Goal: Transaction & Acquisition: Purchase product/service

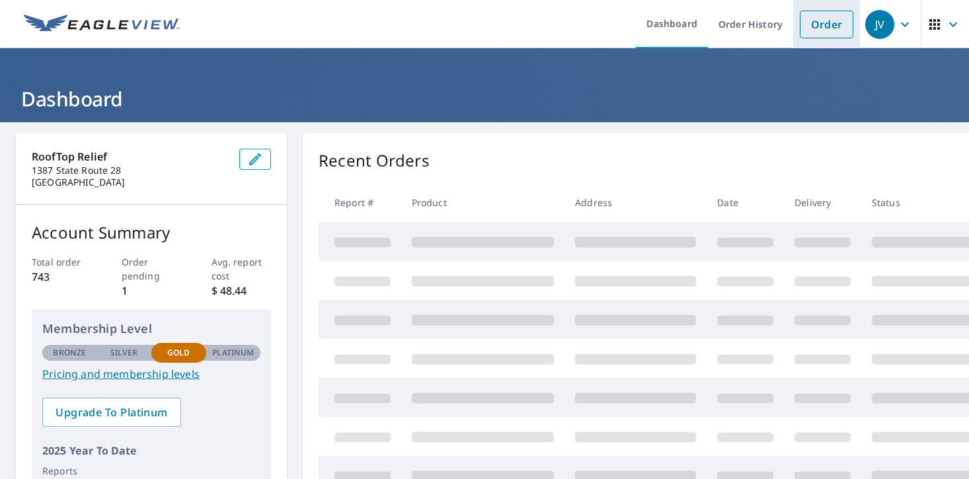
click at [819, 16] on link "Order" at bounding box center [826, 25] width 54 height 28
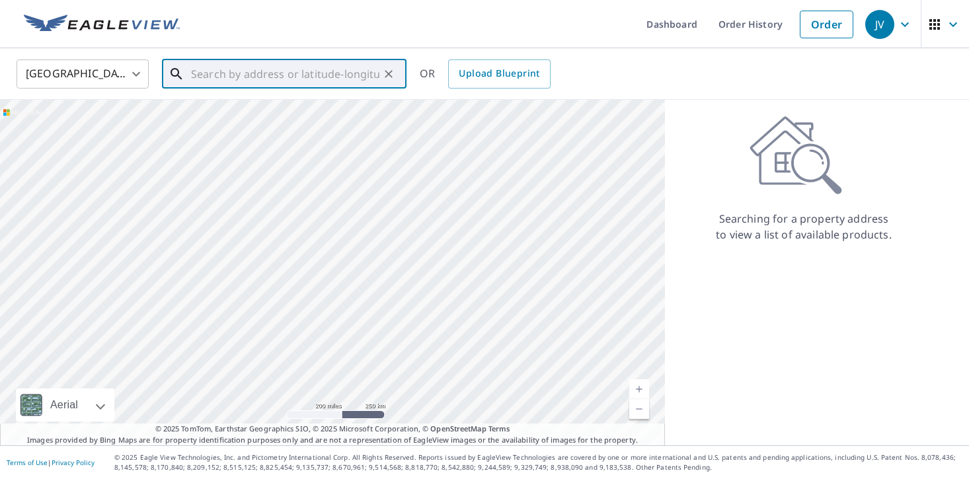
click at [268, 83] on input "text" at bounding box center [285, 73] width 188 height 37
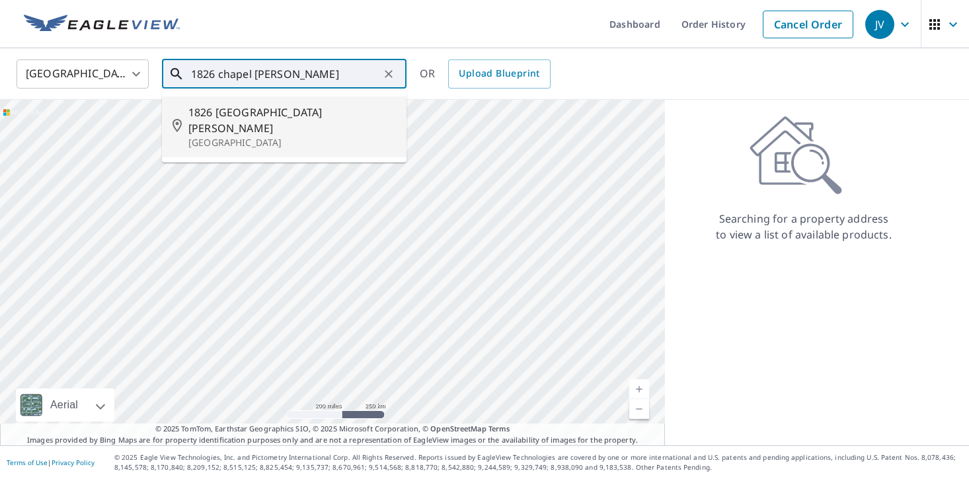
click at [281, 112] on span "1826 [GEOGRAPHIC_DATA][PERSON_NAME]" at bounding box center [291, 120] width 207 height 32
type input "[STREET_ADDRESS][PERSON_NAME]"
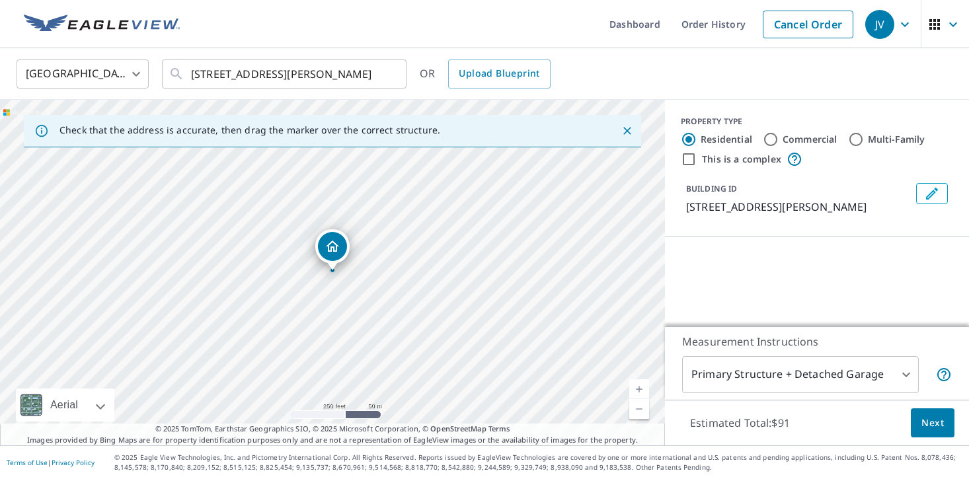
scroll to position [47, 0]
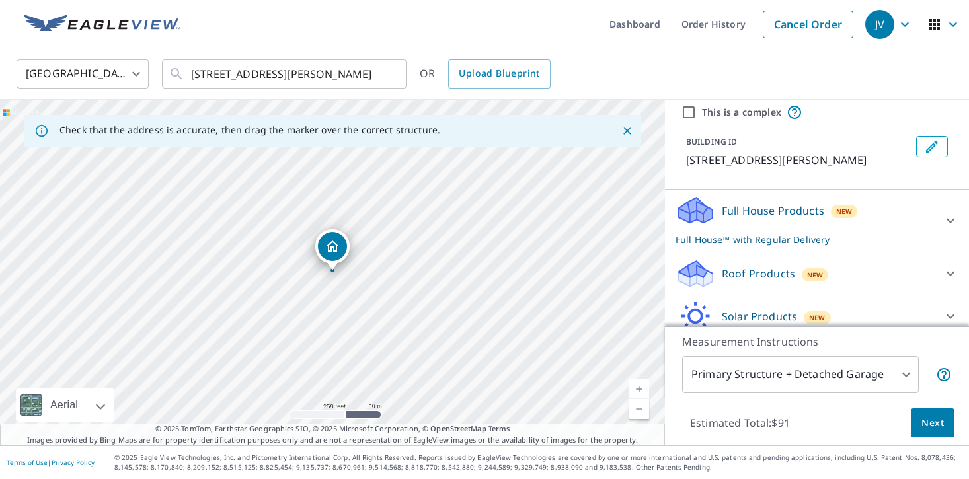
click at [948, 225] on icon at bounding box center [950, 221] width 16 height 16
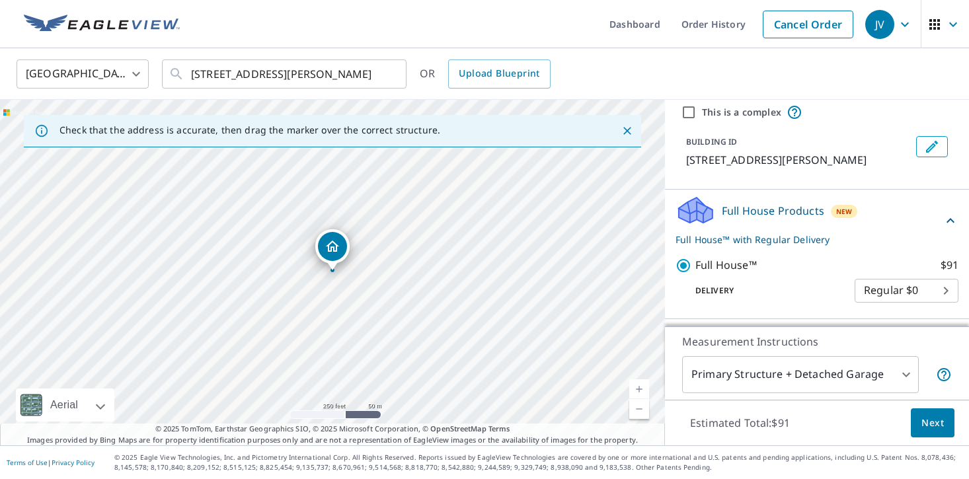
click at [946, 228] on icon at bounding box center [950, 221] width 16 height 16
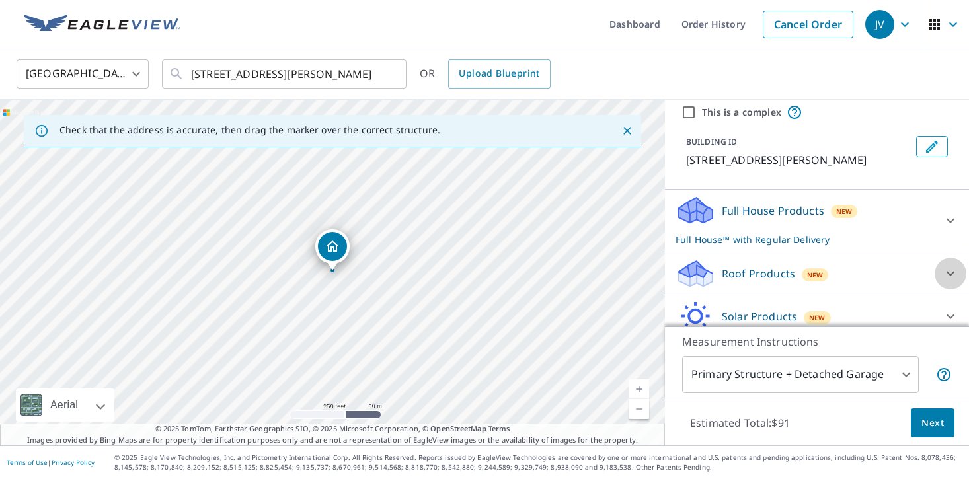
click at [953, 268] on icon at bounding box center [950, 274] width 16 height 16
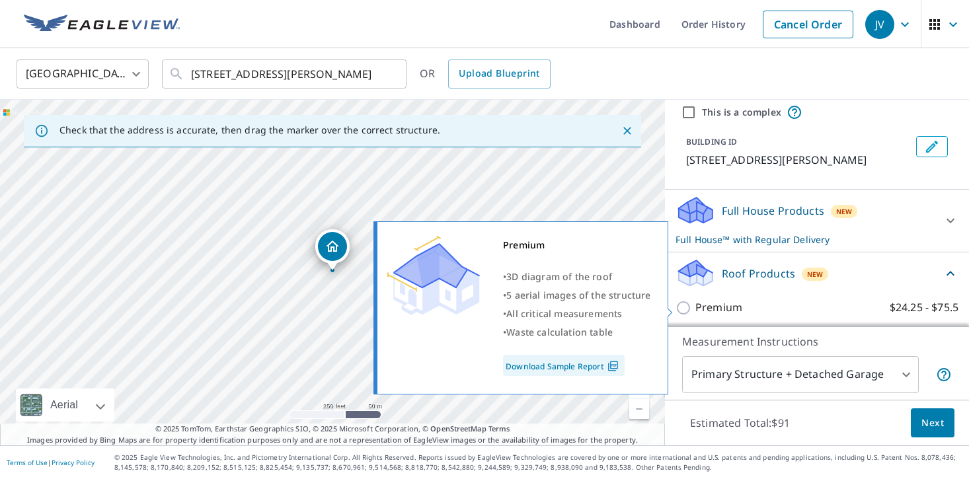
click at [686, 307] on input "Premium $24.25 - $75.5" at bounding box center [685, 308] width 20 height 16
checkbox input "true"
checkbox input "false"
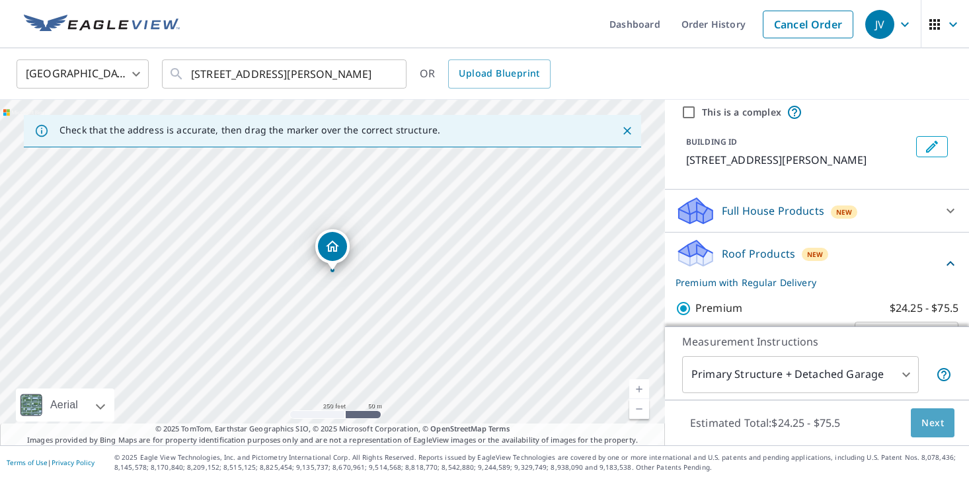
click at [921, 428] on span "Next" at bounding box center [932, 423] width 22 height 17
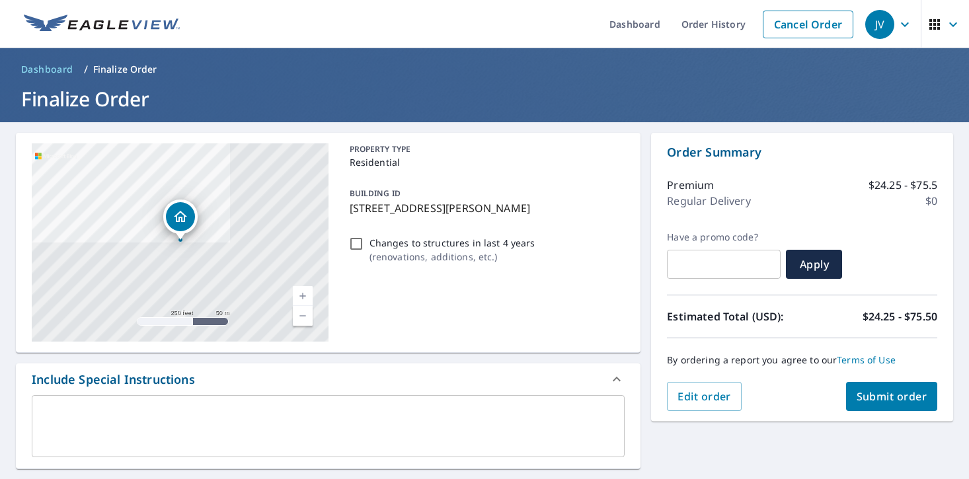
click at [875, 455] on div "[STREET_ADDRESS][PERSON_NAME][PERSON_NAME] Aerial Road A standard road map Aeri…" at bounding box center [484, 460] width 969 height 676
click at [888, 387] on button "Submit order" at bounding box center [892, 396] width 92 height 29
